Goal: Contribute content: Add original content to the website for others to see

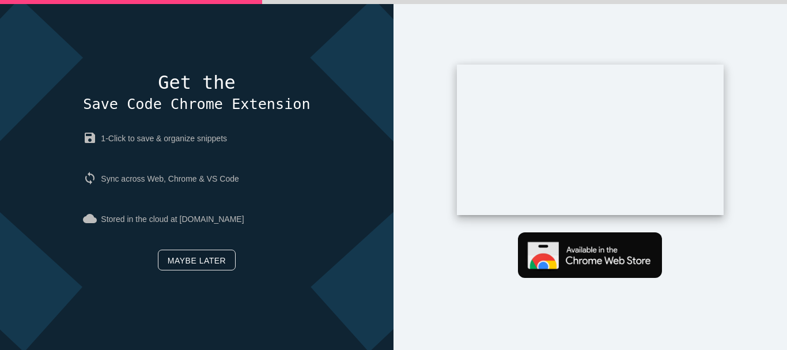
click at [189, 262] on link "Maybe later" at bounding box center [197, 259] width 78 height 21
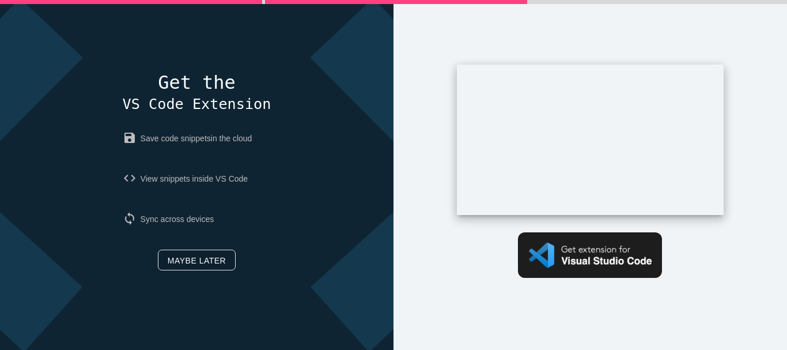
click at [198, 249] on link "Maybe later" at bounding box center [197, 259] width 78 height 21
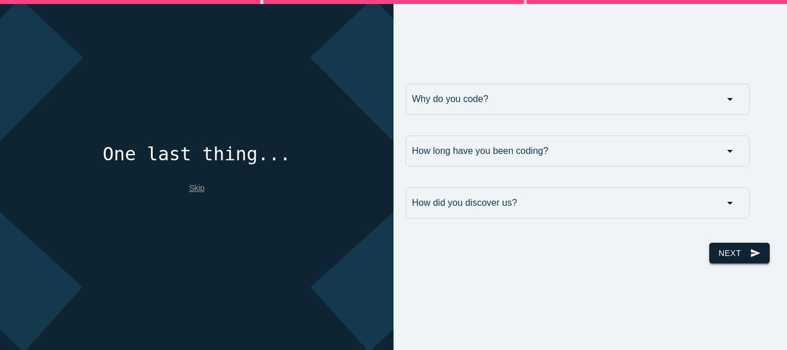
click at [721, 263] on button "Next send" at bounding box center [739, 253] width 60 height 21
click at [514, 97] on input "Why do you code?" at bounding box center [578, 99] width 344 height 31
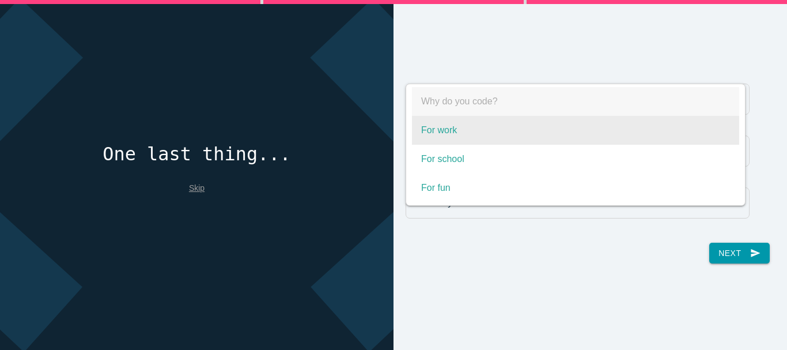
click at [447, 128] on span "For work" at bounding box center [575, 130] width 327 height 29
select select "For work"
type input "For work"
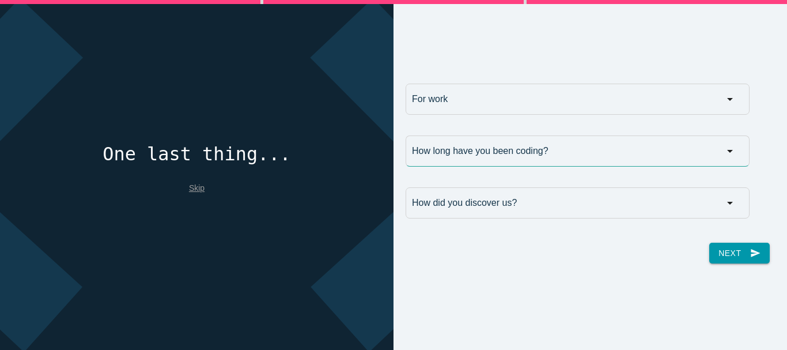
click at [520, 147] on input "How long have you been coding?" at bounding box center [578, 150] width 344 height 31
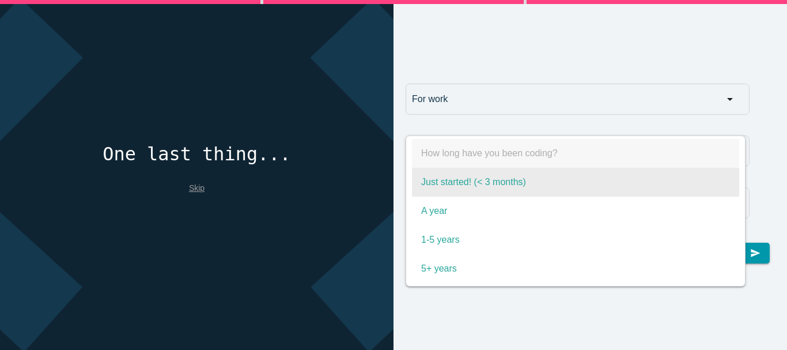
click at [453, 186] on span "Just started! (< 3 months)" at bounding box center [575, 182] width 327 height 29
select select "Just started! (< 3 months)"
type input "Just started! (< 3 months)"
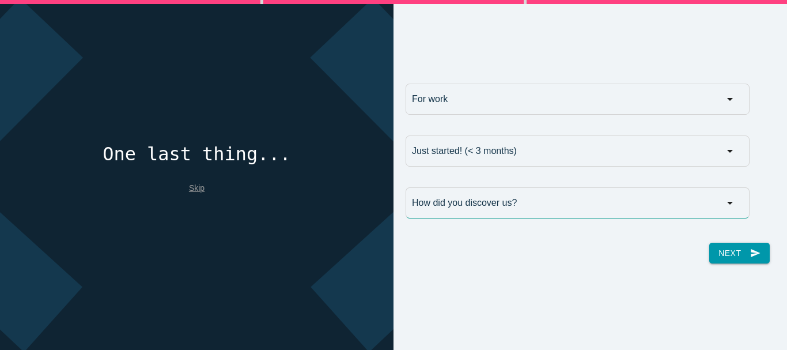
click at [481, 194] on input "How did you discover us?" at bounding box center [578, 202] width 344 height 31
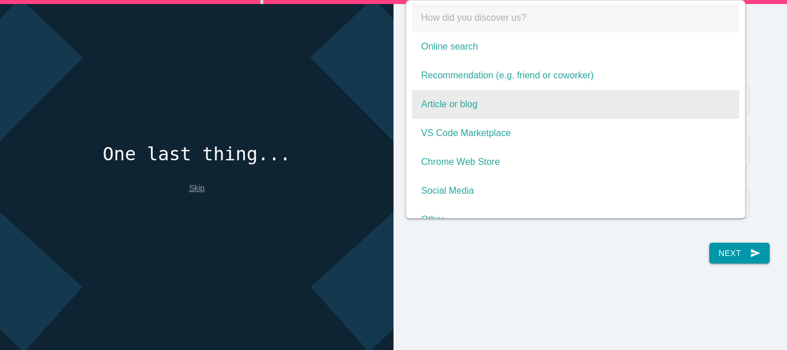
click at [489, 118] on span "Article or blog" at bounding box center [575, 104] width 327 height 29
select select "Article or blog"
type input "Article or blog"
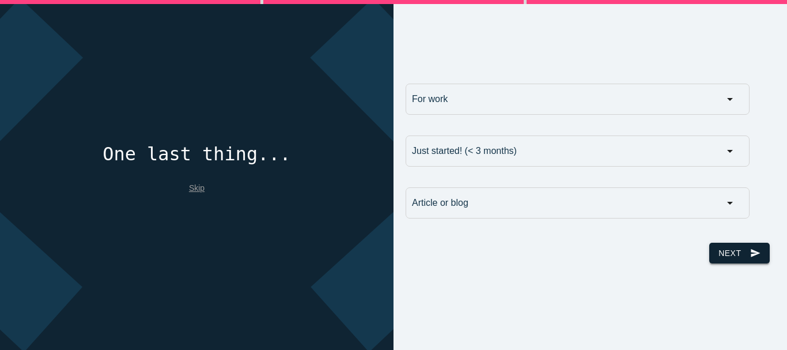
click at [731, 255] on button "Next send" at bounding box center [739, 253] width 60 height 21
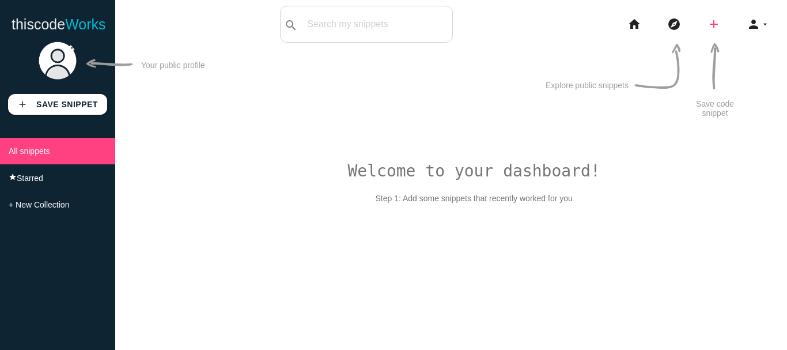
click at [709, 27] on icon "add" at bounding box center [714, 24] width 14 height 37
click at [720, 41] on link "link Link" at bounding box center [738, 49] width 81 height 29
click at [714, 30] on icon "add" at bounding box center [714, 24] width 14 height 37
click at [748, 23] on link "code Snippet" at bounding box center [738, 20] width 81 height 29
